Goal: Task Accomplishment & Management: Manage account settings

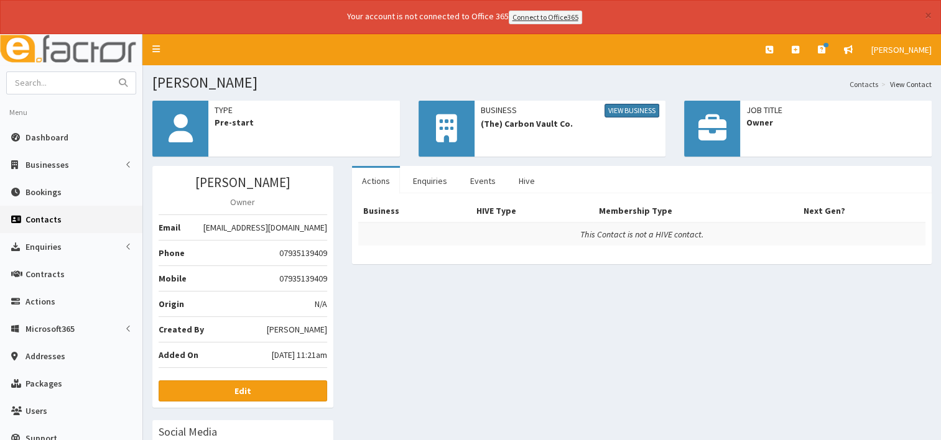
click at [631, 107] on link "View Business" at bounding box center [631, 111] width 55 height 14
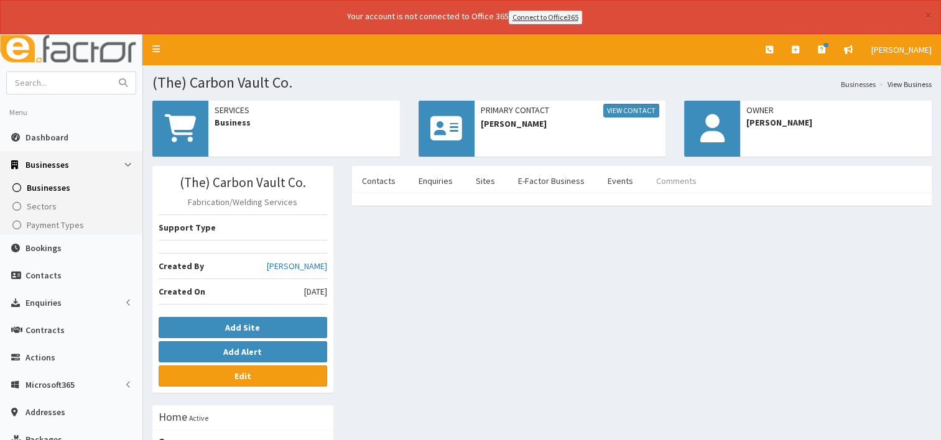
click at [651, 178] on link "Comments" at bounding box center [676, 181] width 60 height 26
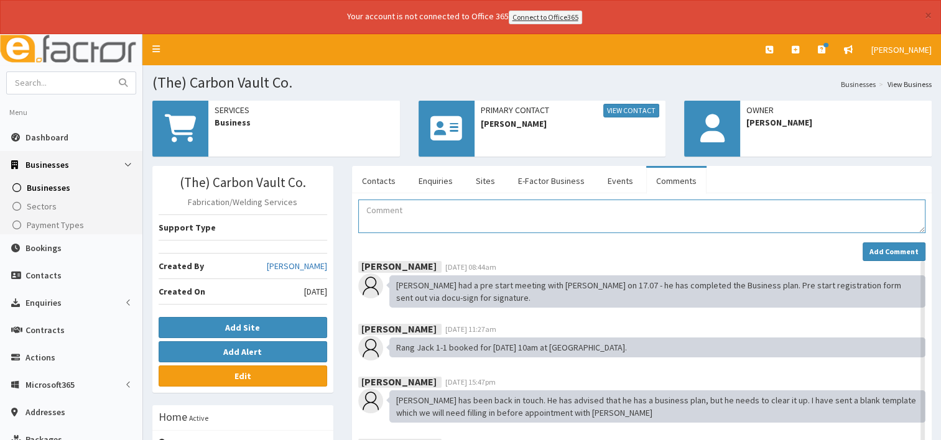
click at [381, 220] on textarea "Comment" at bounding box center [641, 217] width 567 height 34
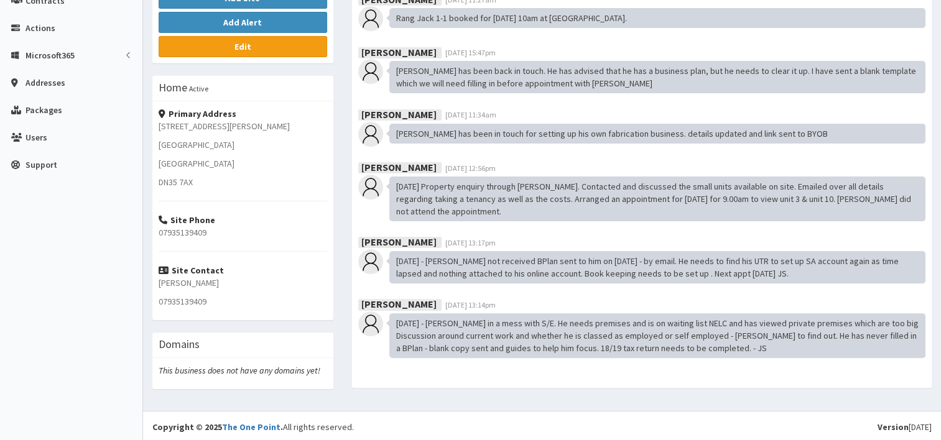
type textarea "/"
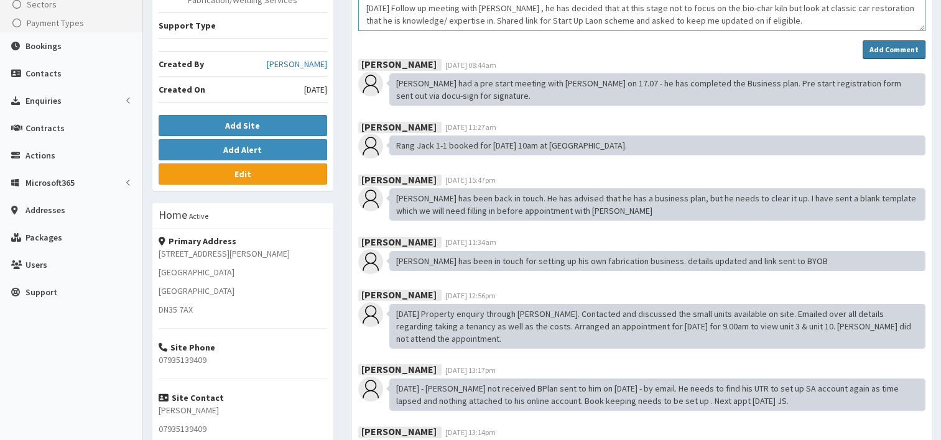
type textarea "13/10/2025 Follow up meeting with Jack , he has decided that at this stage not …"
click at [884, 45] on strong "Add Comment" at bounding box center [893, 49] width 49 height 9
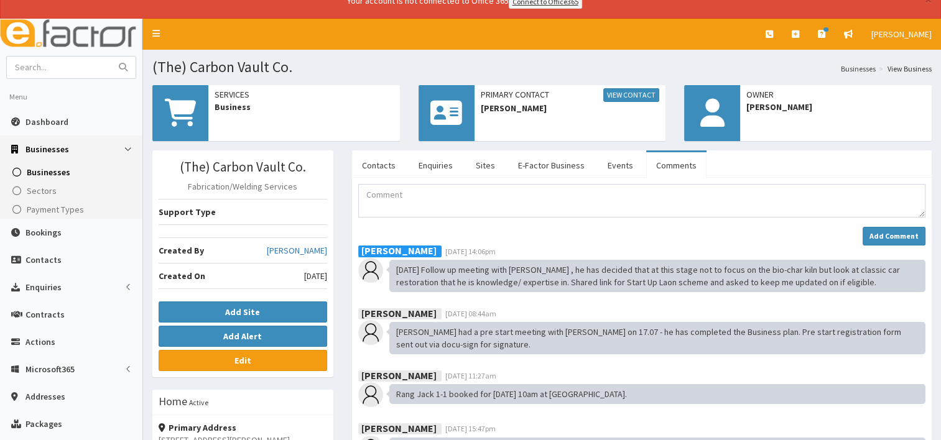
scroll to position [0, 0]
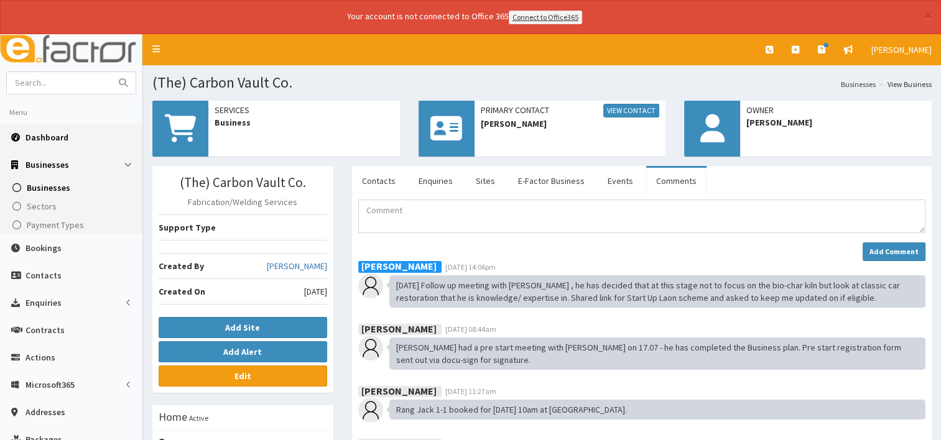
click at [65, 133] on span "Dashboard" at bounding box center [46, 137] width 43 height 11
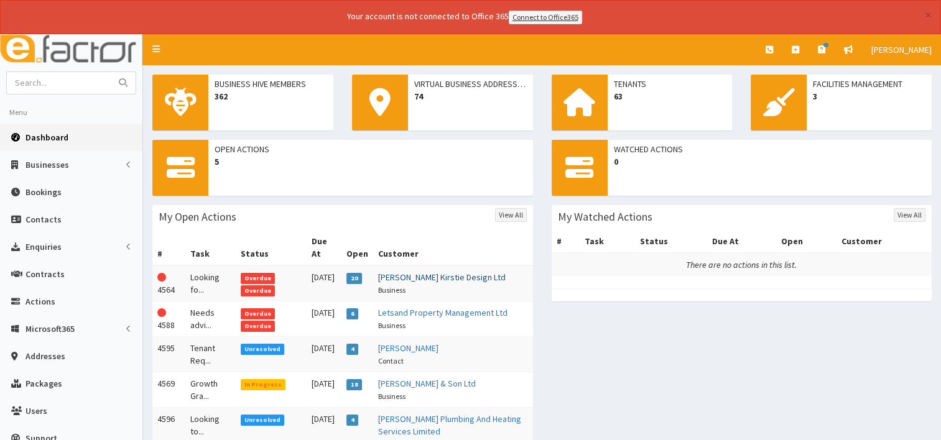
click at [433, 272] on link "Corrine Kirstie Design Ltd" at bounding box center [441, 277] width 127 height 11
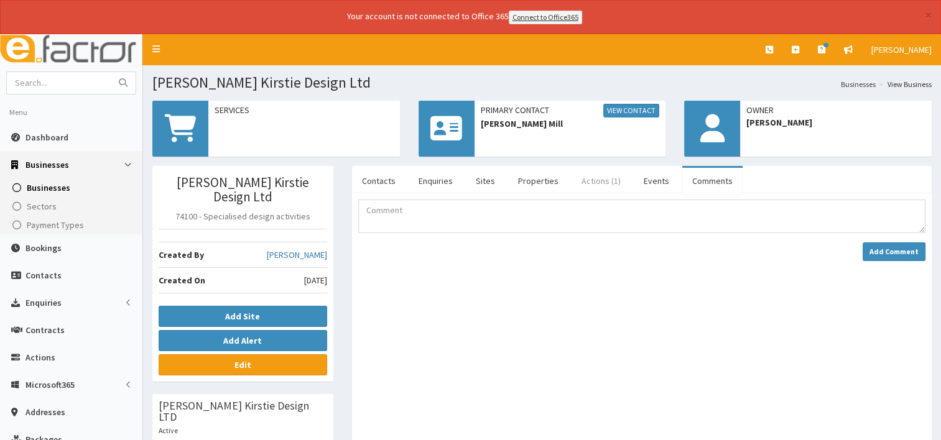
click at [603, 177] on link "Actions (1)" at bounding box center [600, 181] width 59 height 26
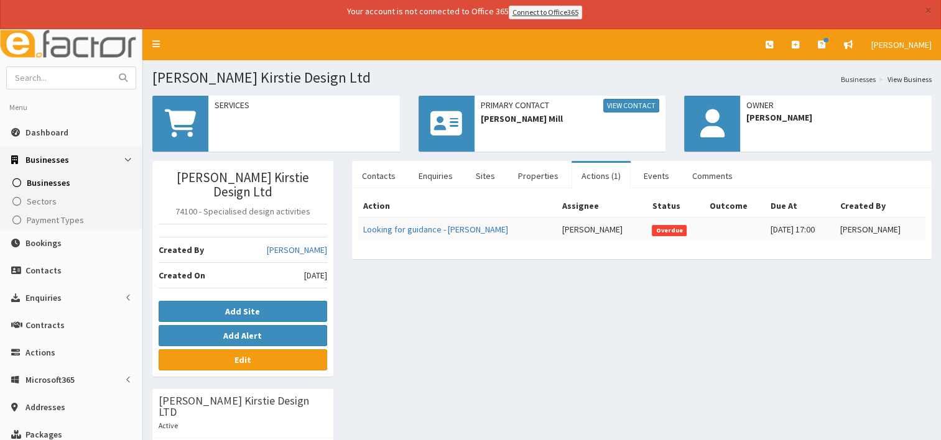
scroll to position [6, 0]
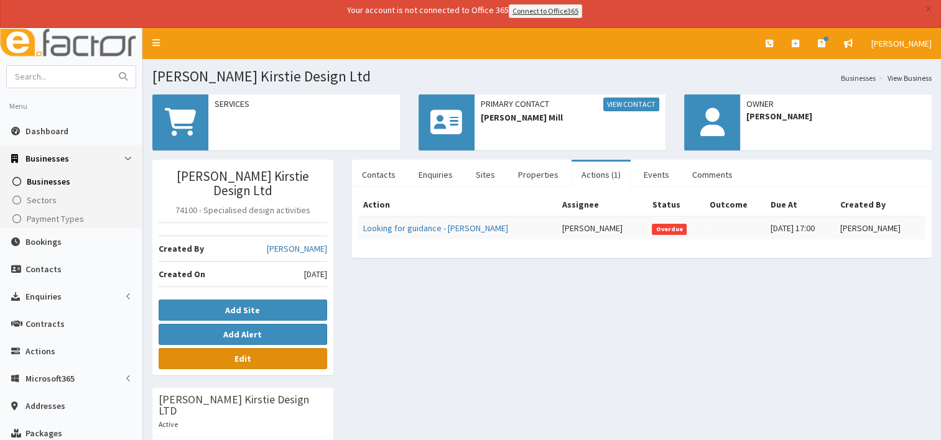
click at [249, 353] on b "Edit" at bounding box center [242, 358] width 17 height 11
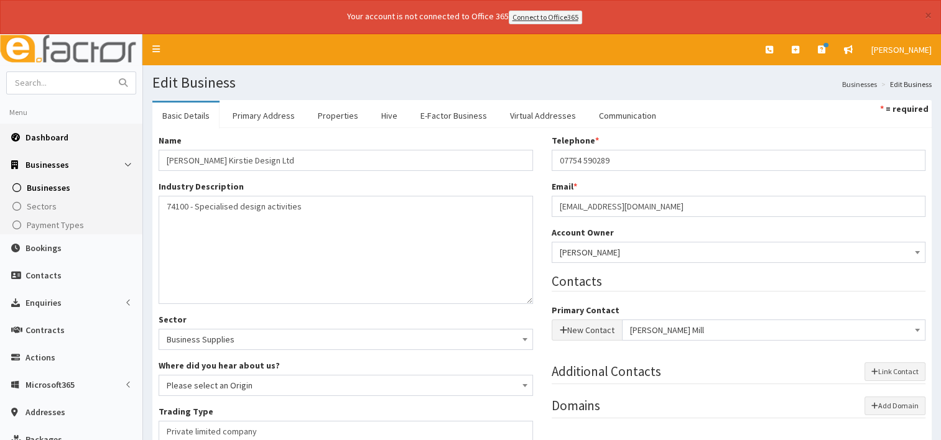
click at [58, 137] on span "Dashboard" at bounding box center [46, 137] width 43 height 11
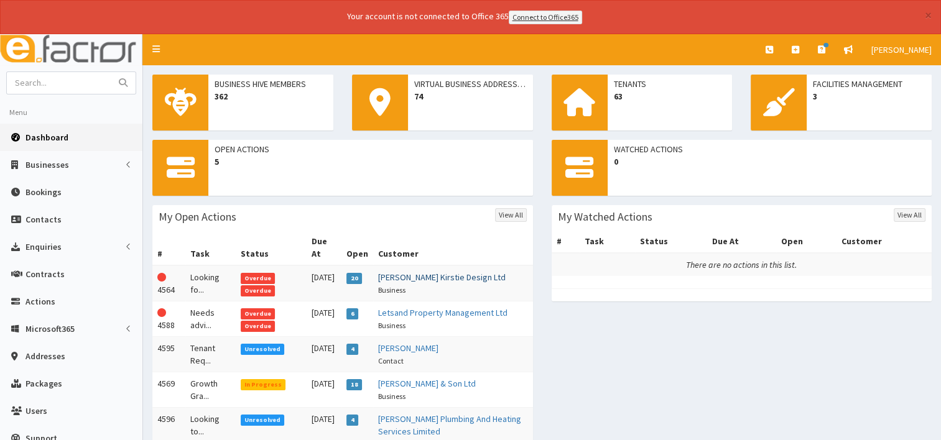
click at [427, 272] on link "[PERSON_NAME] Kirstie Design Ltd" at bounding box center [441, 277] width 127 height 11
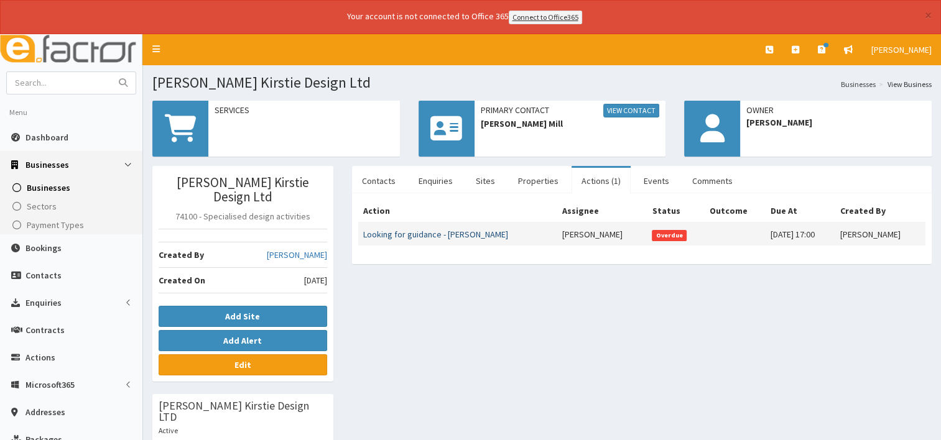
click at [430, 232] on link "Looking for guidance - Corrine Mill" at bounding box center [435, 234] width 145 height 11
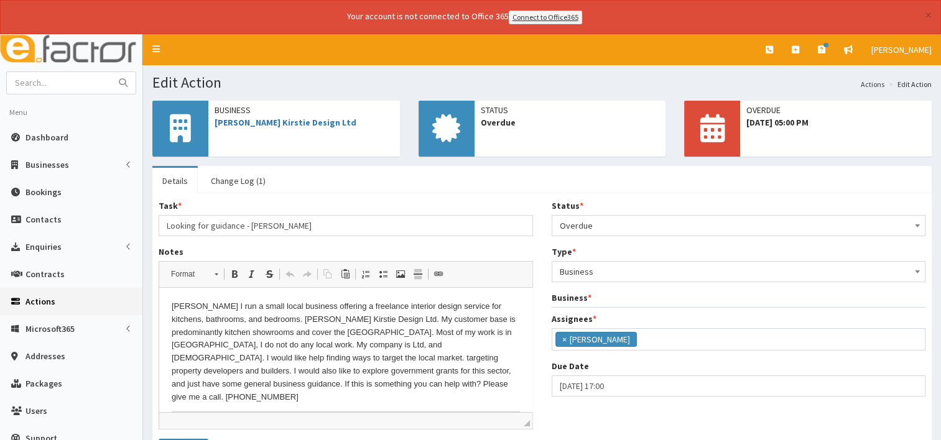
scroll to position [42, 0]
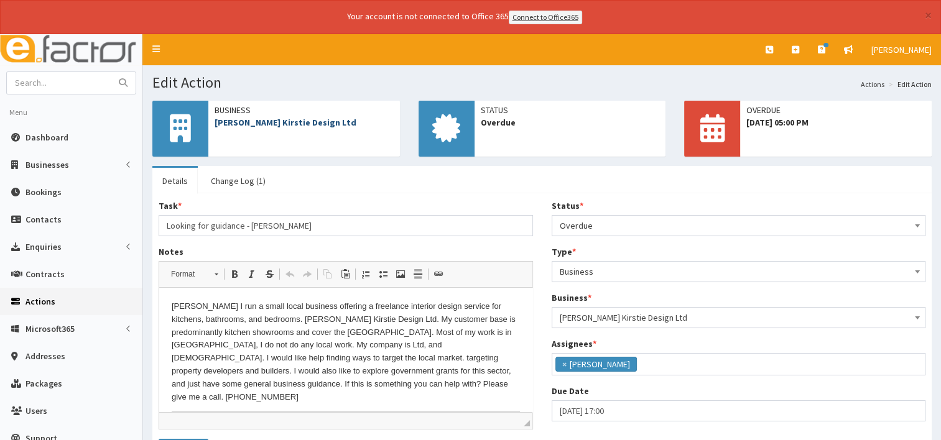
click at [274, 121] on link "[PERSON_NAME] Kirstie Design Ltd" at bounding box center [286, 122] width 142 height 11
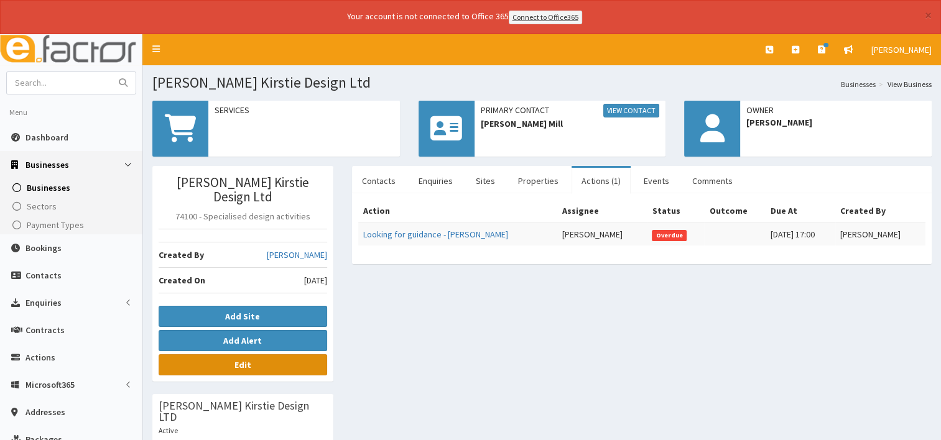
click at [259, 354] on link "Edit" at bounding box center [243, 364] width 169 height 21
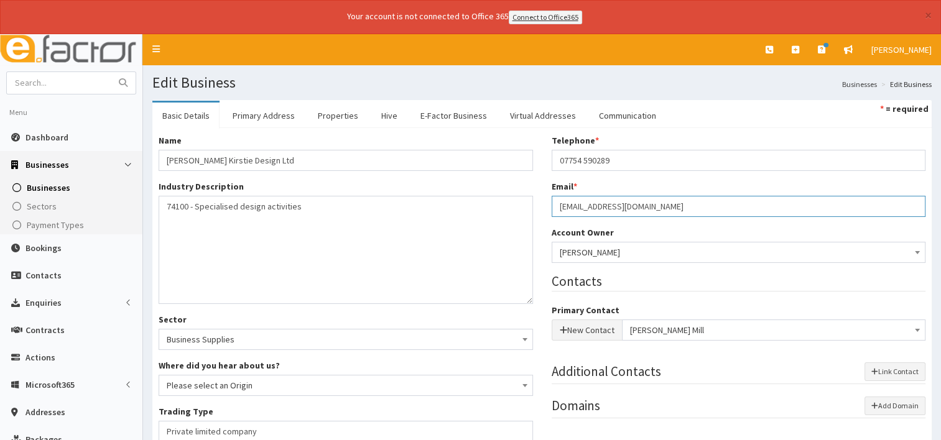
drag, startPoint x: 698, startPoint y: 205, endPoint x: 548, endPoint y: 203, distance: 150.5
click at [548, 203] on div "Telephone * 07754 590289 Email * [EMAIL_ADDRESS][DOMAIN_NAME] Account Owner * P…" at bounding box center [738, 282] width 393 height 297
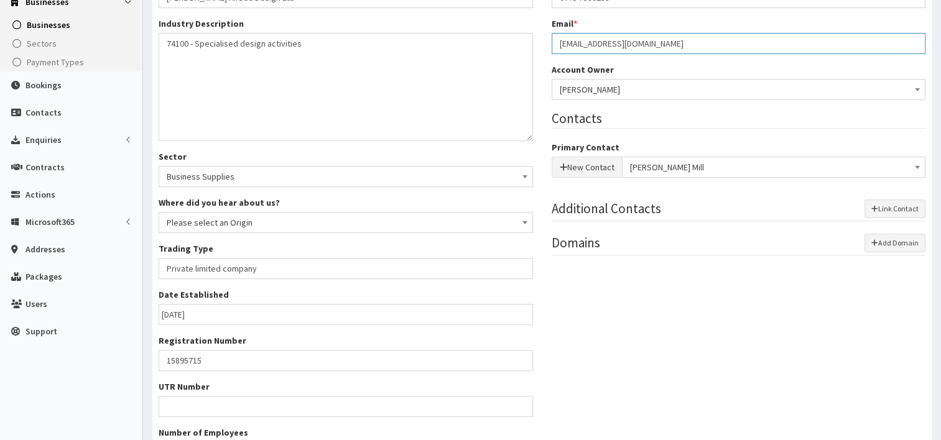
scroll to position [289, 0]
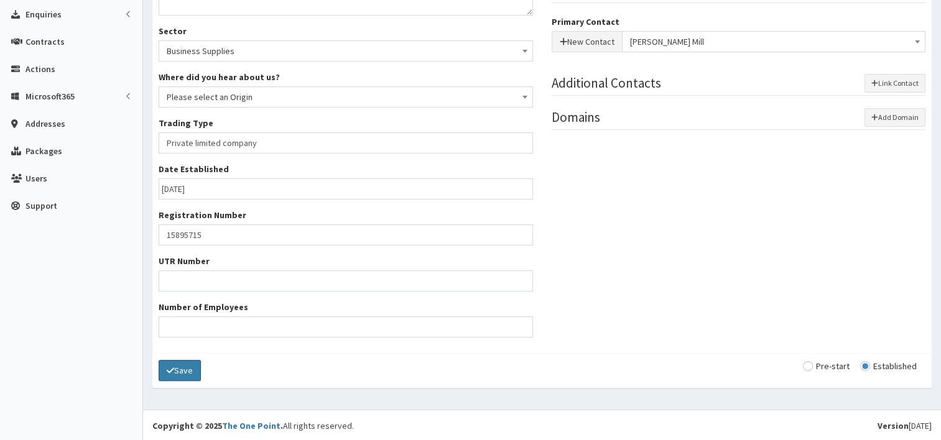
click at [196, 365] on button "Save" at bounding box center [180, 370] width 42 height 21
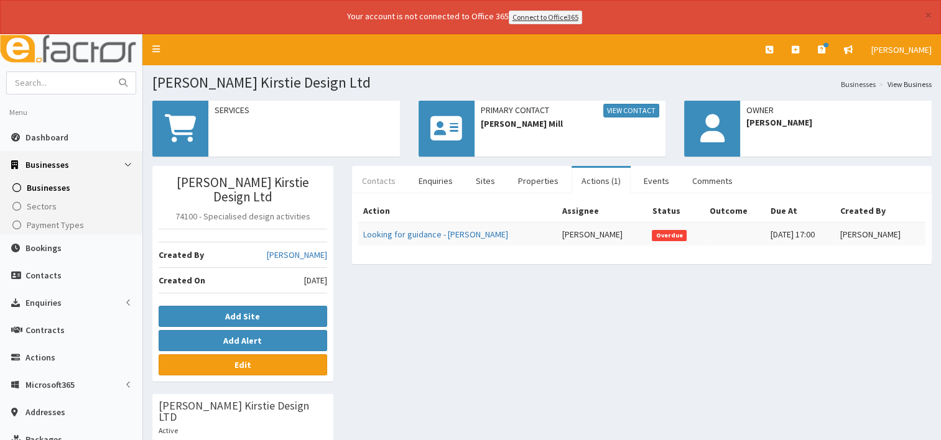
click at [380, 187] on link "Contacts" at bounding box center [378, 181] width 53 height 26
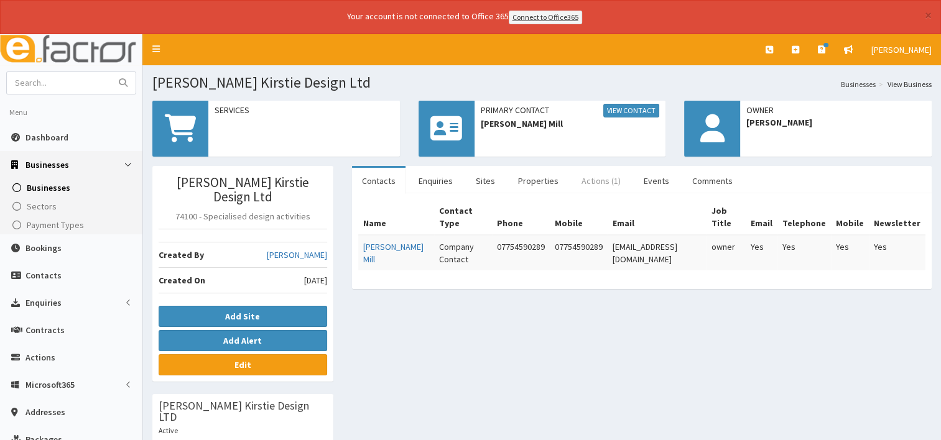
click at [599, 182] on link "Actions (1)" at bounding box center [600, 181] width 59 height 26
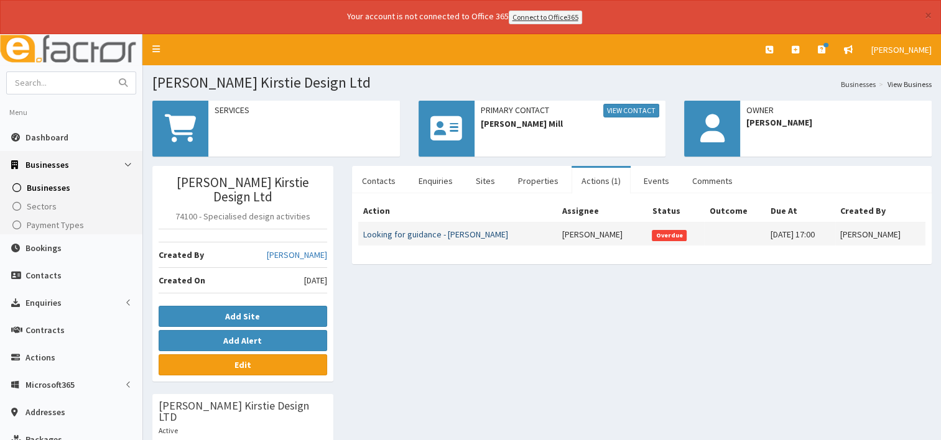
click at [427, 234] on link "Looking for guidance - [PERSON_NAME]" at bounding box center [435, 234] width 145 height 11
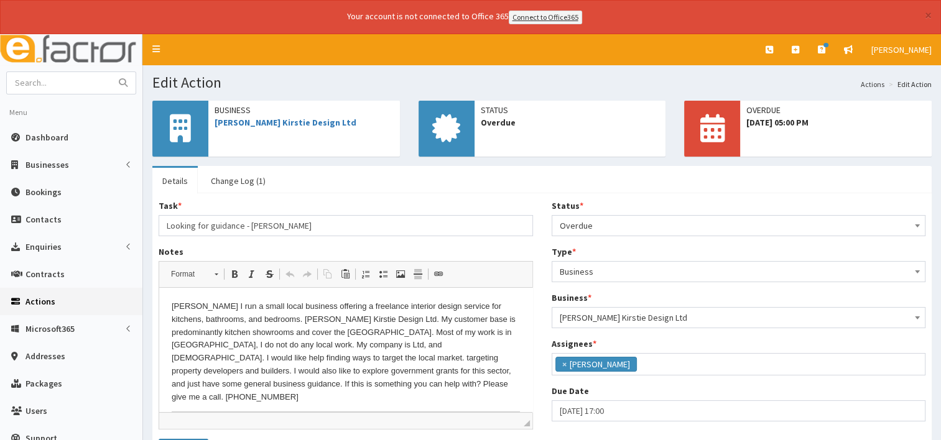
scroll to position [42, 0]
click at [918, 224] on b at bounding box center [917, 225] width 5 height 3
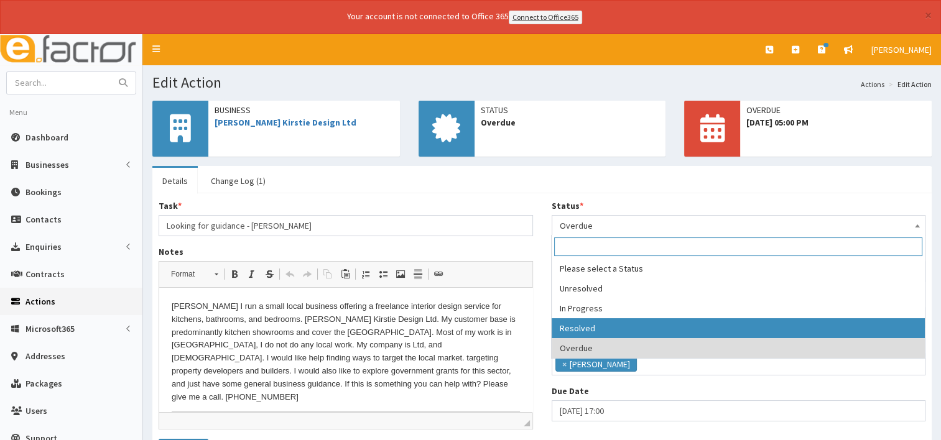
select select "3"
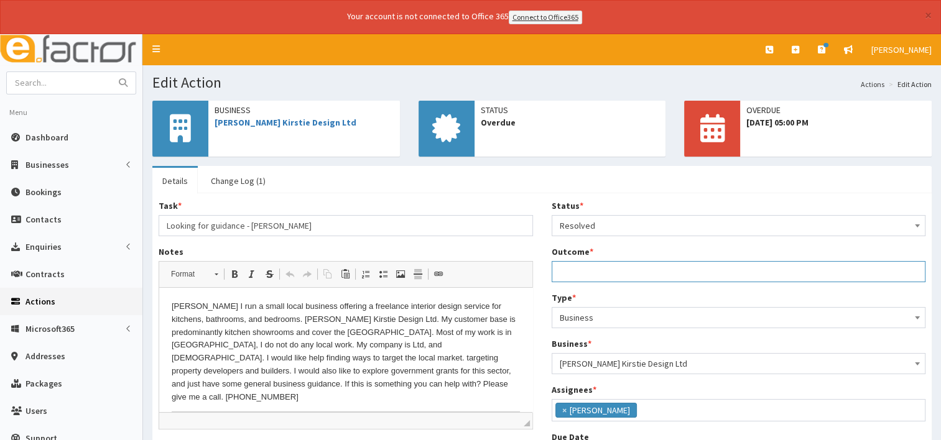
click at [576, 270] on input "Outcome *" at bounding box center [739, 271] width 374 height 21
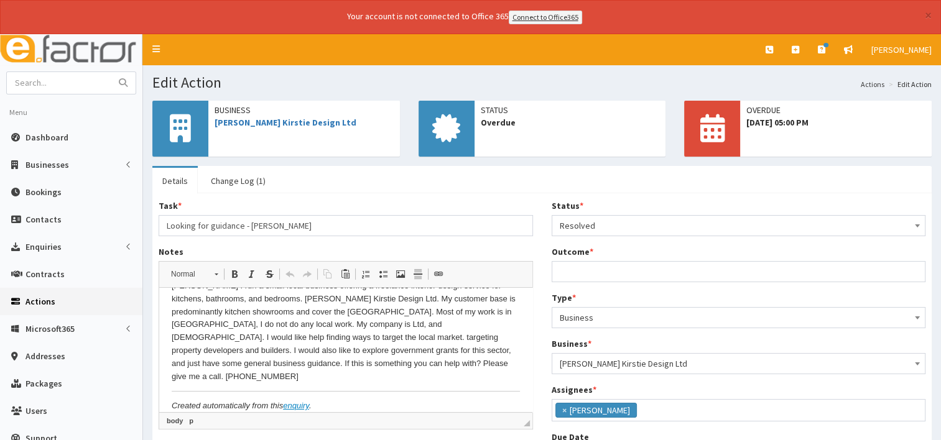
scroll to position [0, 0]
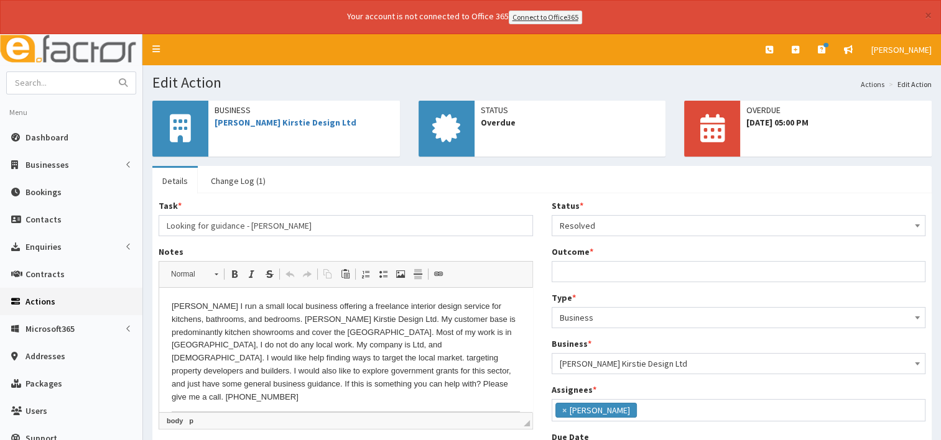
click at [298, 316] on p "Corrine I run a small local business offering a freelance interior design servi…" at bounding box center [346, 351] width 348 height 103
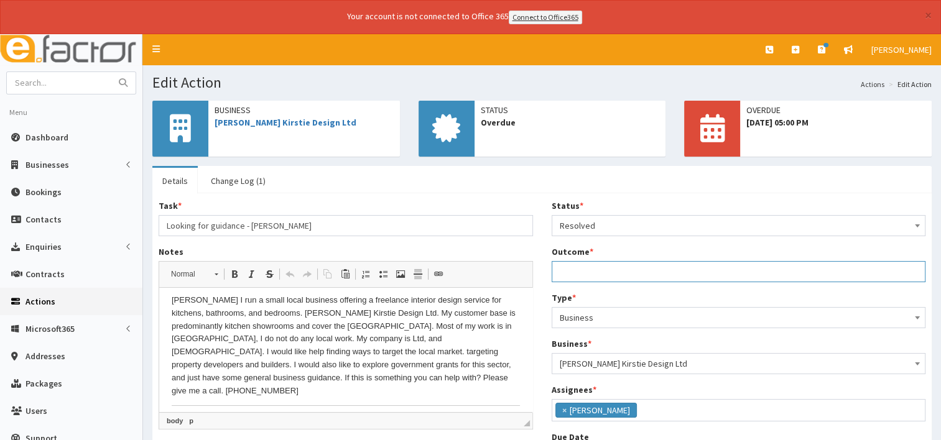
click at [567, 274] on input "Outcome *" at bounding box center [739, 271] width 374 height 21
type input "called and arranged a meeting"
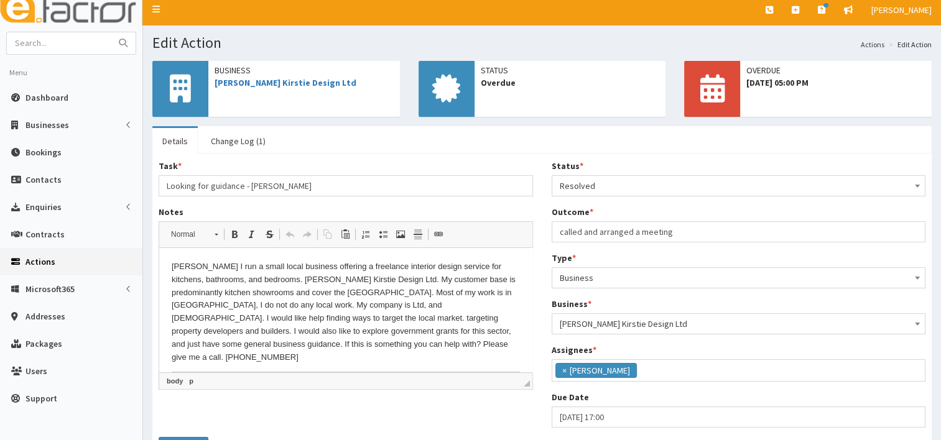
scroll to position [0, 0]
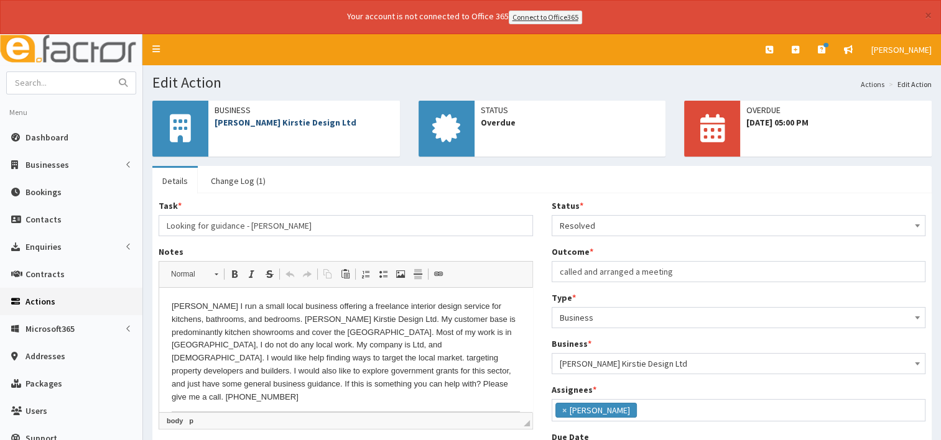
click at [300, 119] on link "[PERSON_NAME] Kirstie Design Ltd" at bounding box center [286, 122] width 142 height 11
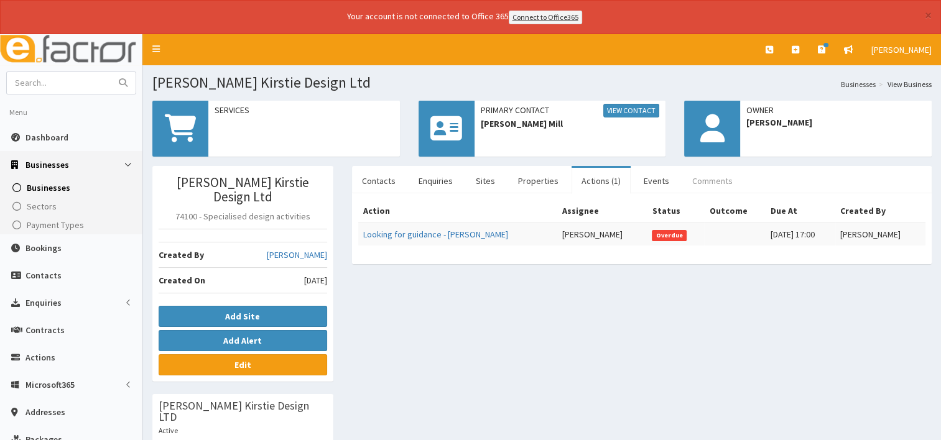
click at [704, 177] on link "Comments" at bounding box center [712, 181] width 60 height 26
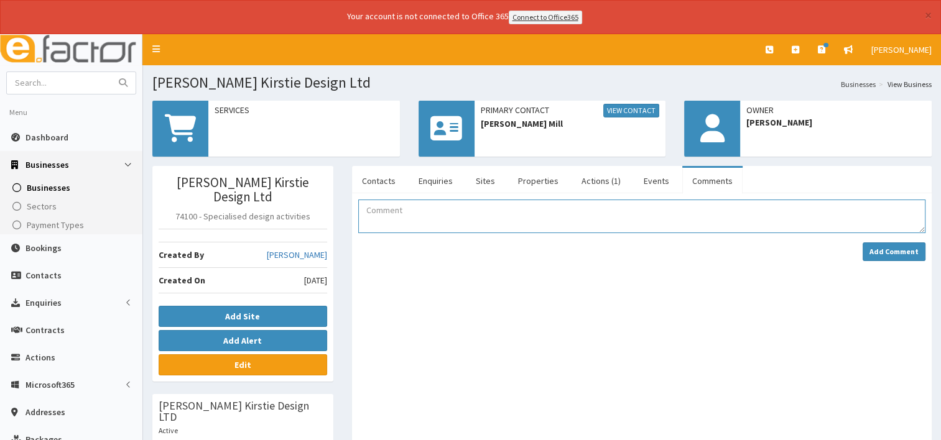
click at [388, 209] on textarea "Comment" at bounding box center [641, 217] width 567 height 34
click at [376, 213] on textarea "Comment" at bounding box center [641, 217] width 567 height 34
click at [395, 212] on textarea "Comment" at bounding box center [641, 217] width 567 height 34
click at [619, 106] on link "View Contact" at bounding box center [631, 111] width 56 height 14
